Goal: Communication & Community: Participate in discussion

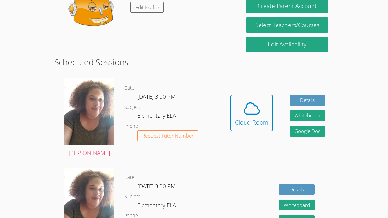
scroll to position [82, 0]
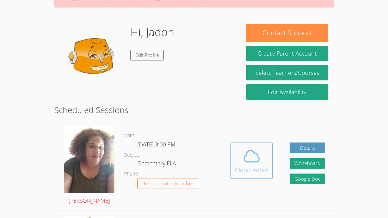
click at [231, 154] on button "Cloud Room" at bounding box center [252, 161] width 43 height 37
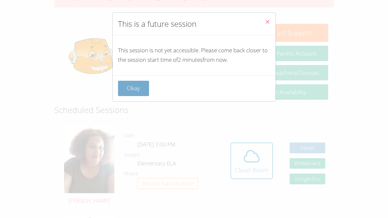
click at [126, 95] on button "Okay" at bounding box center [133, 88] width 31 height 15
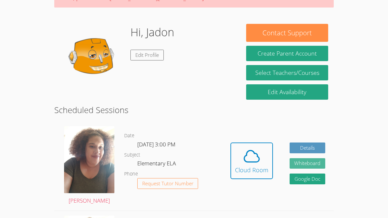
click at [306, 166] on button "Whiteboard" at bounding box center [308, 163] width 36 height 11
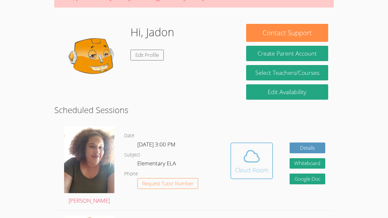
click at [241, 151] on span at bounding box center [251, 156] width 33 height 18
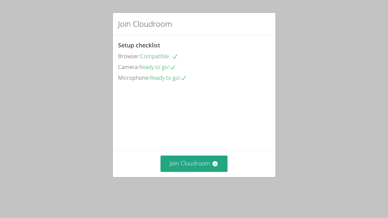
click at [243, 191] on div "Join Cloudroom Setup checklist Browser: Compatible Camera: Ready to go! Microph…" at bounding box center [194, 109] width 388 height 218
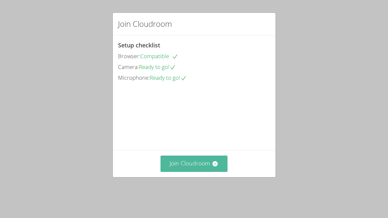
click at [222, 172] on button "Join Cloudroom" at bounding box center [194, 164] width 67 height 16
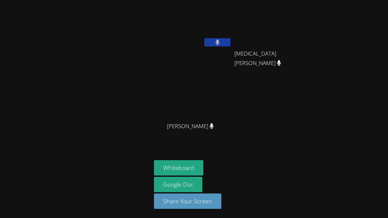
click at [232, 147] on aside "Jadon Figueroa Alvarenga Syeda Zaidi Syeda Zaidi Alexander Gindin Alexander Gin…" at bounding box center [234, 109] width 164 height 218
drag, startPoint x: 231, startPoint y: 146, endPoint x: 219, endPoint y: 129, distance: 20.8
click at [219, 129] on aside "Jadon Figueroa Alvarenga Syeda Zaidi Syeda Zaidi Alexander Gindin Alexander Gin…" at bounding box center [234, 109] width 164 height 218
click at [219, 129] on div "[PERSON_NAME]" at bounding box center [193, 132] width 78 height 26
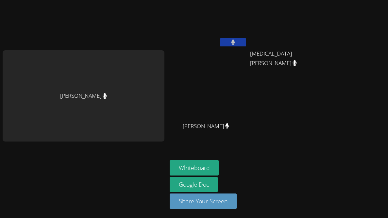
click at [235, 41] on button at bounding box center [233, 42] width 26 height 8
click at [235, 41] on icon at bounding box center [233, 43] width 7 height 6
click at [235, 41] on button at bounding box center [233, 42] width 26 height 8
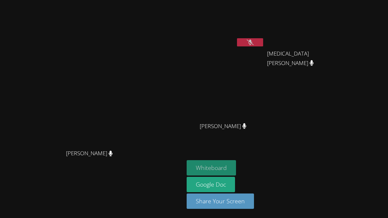
click at [234, 167] on button "Whiteboard" at bounding box center [211, 167] width 49 height 15
click at [254, 40] on icon at bounding box center [250, 43] width 7 height 6
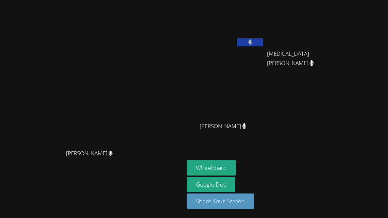
click at [263, 41] on button at bounding box center [250, 42] width 26 height 8
click at [237, 38] on button at bounding box center [250, 42] width 26 height 8
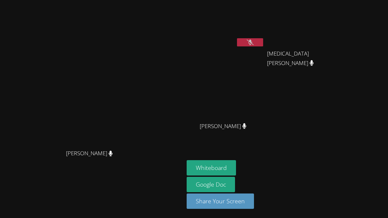
click at [237, 38] on button at bounding box center [250, 42] width 26 height 8
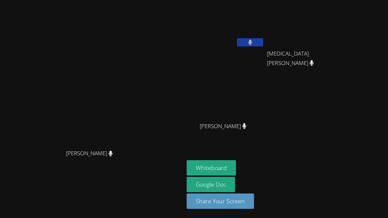
click at [237, 38] on button at bounding box center [250, 42] width 26 height 8
click at [257, 56] on div "[PERSON_NAME]" at bounding box center [226, 38] width 78 height 70
click at [254, 43] on icon at bounding box center [250, 43] width 7 height 6
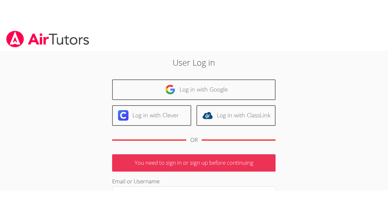
scroll to position [10, 0]
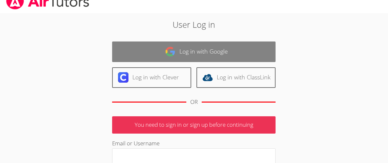
click at [218, 56] on link "Log in with Google" at bounding box center [194, 52] width 164 height 21
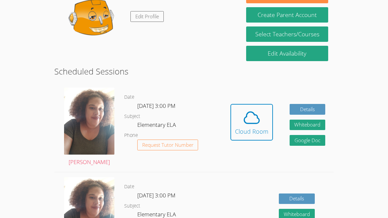
scroll to position [141, 0]
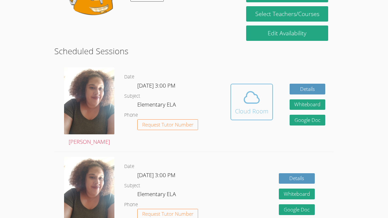
click at [256, 104] on icon at bounding box center [252, 97] width 18 height 18
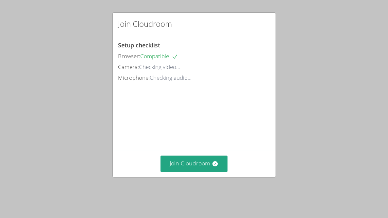
click at [174, 177] on div "Join Cloudroom" at bounding box center [194, 163] width 163 height 27
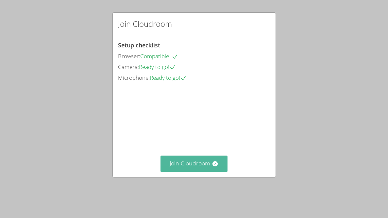
click at [182, 172] on button "Join Cloudroom" at bounding box center [194, 164] width 67 height 16
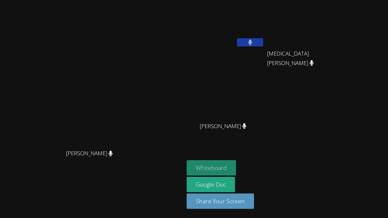
click at [236, 168] on button "Whiteboard" at bounding box center [211, 167] width 49 height 15
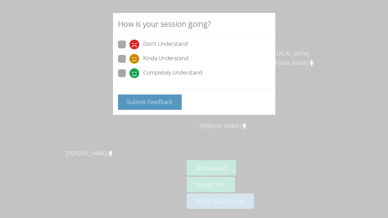
click at [130, 75] on icon at bounding box center [135, 73] width 10 height 10
click at [130, 75] on input "Completely Understand" at bounding box center [133, 72] width 6 height 6
radio input "true"
click at [145, 95] on button "Submit Feedback" at bounding box center [150, 102] width 64 height 15
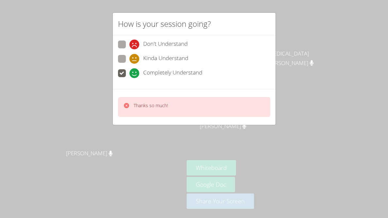
click at [145, 95] on div "Thanks so much!" at bounding box center [194, 107] width 163 height 36
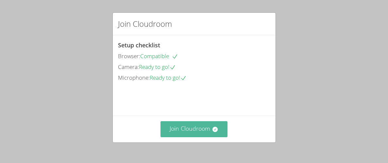
click at [183, 127] on button "Join Cloudroom" at bounding box center [194, 129] width 67 height 16
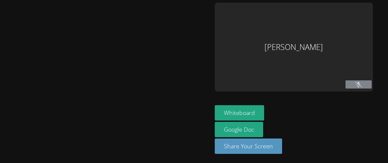
click at [346, 88] on button at bounding box center [359, 85] width 26 height 8
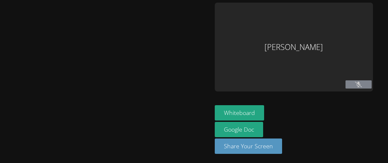
click at [346, 88] on button at bounding box center [359, 85] width 26 height 8
click at [355, 86] on icon at bounding box center [358, 85] width 7 height 6
click at [355, 85] on icon at bounding box center [358, 85] width 7 height 6
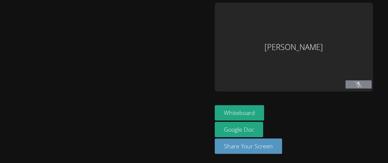
click at [355, 85] on icon at bounding box center [358, 85] width 7 height 6
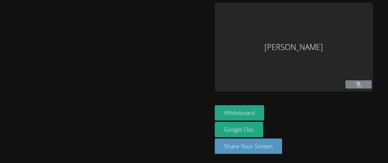
click at [355, 85] on icon at bounding box center [358, 85] width 7 height 6
